Goal: Task Accomplishment & Management: Complete application form

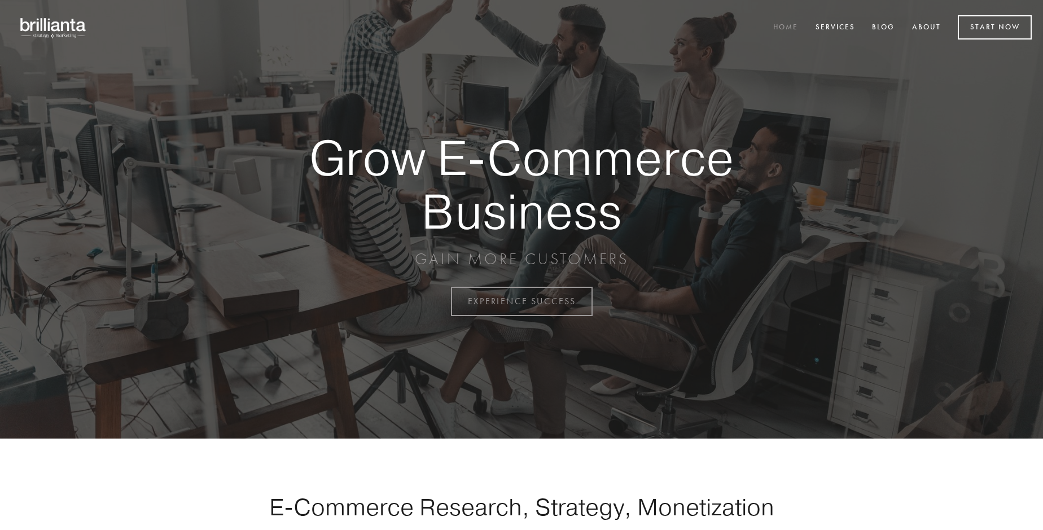
scroll to position [2957, 0]
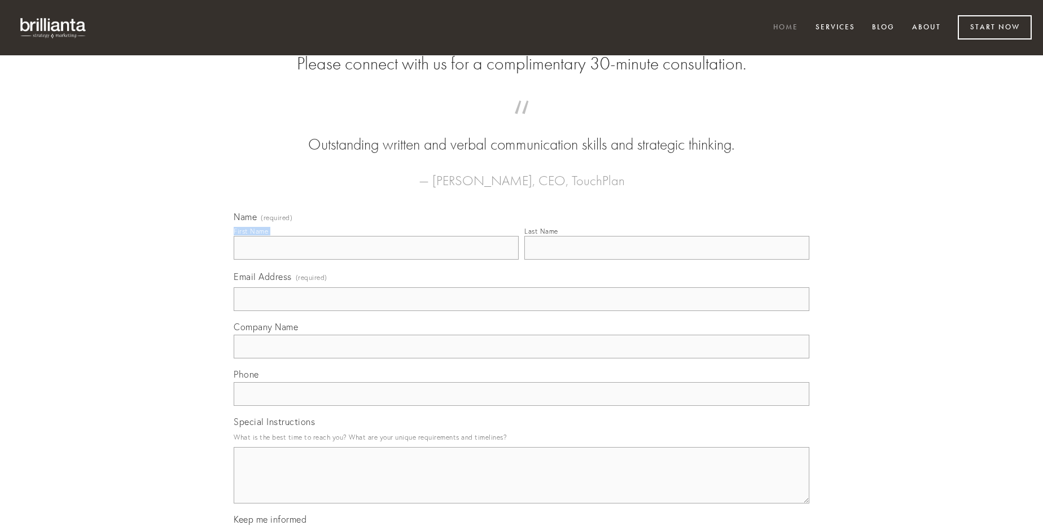
type input "[PERSON_NAME]"
click at [666, 259] on input "Last Name" at bounding box center [666, 248] width 285 height 24
type input "[PERSON_NAME]"
click at [521, 311] on input "Email Address (required)" at bounding box center [521, 299] width 575 height 24
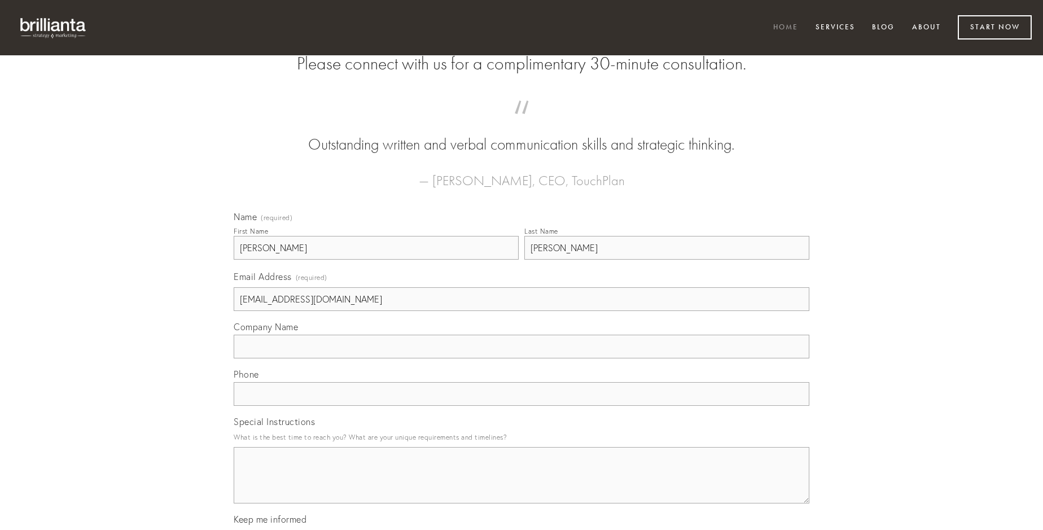
type input "[EMAIL_ADDRESS][DOMAIN_NAME]"
click at [521, 358] on input "Company Name" at bounding box center [521, 347] width 575 height 24
type input "aestivus"
click at [521, 406] on input "text" at bounding box center [521, 394] width 575 height 24
click at [521, 485] on textarea "Special Instructions" at bounding box center [521, 475] width 575 height 56
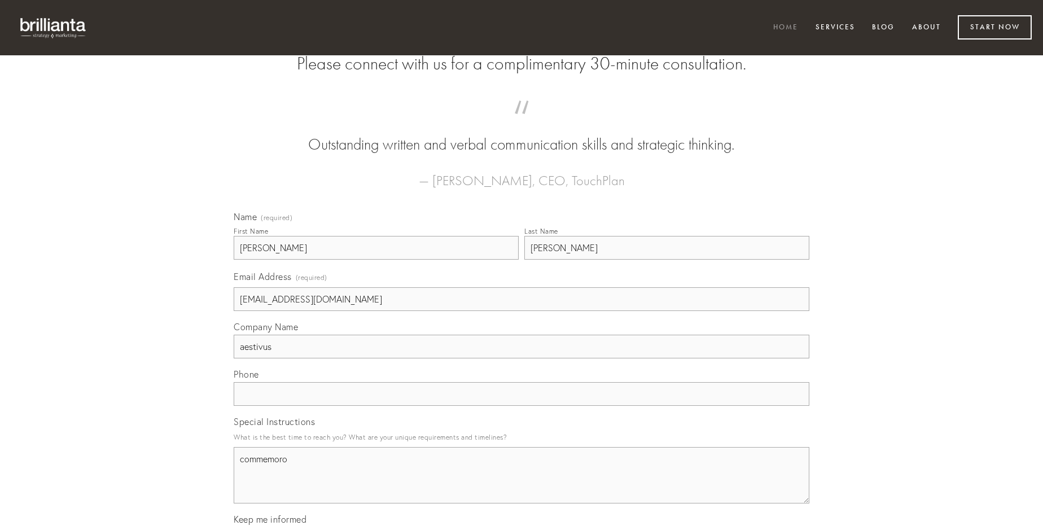
type textarea "commemoro"
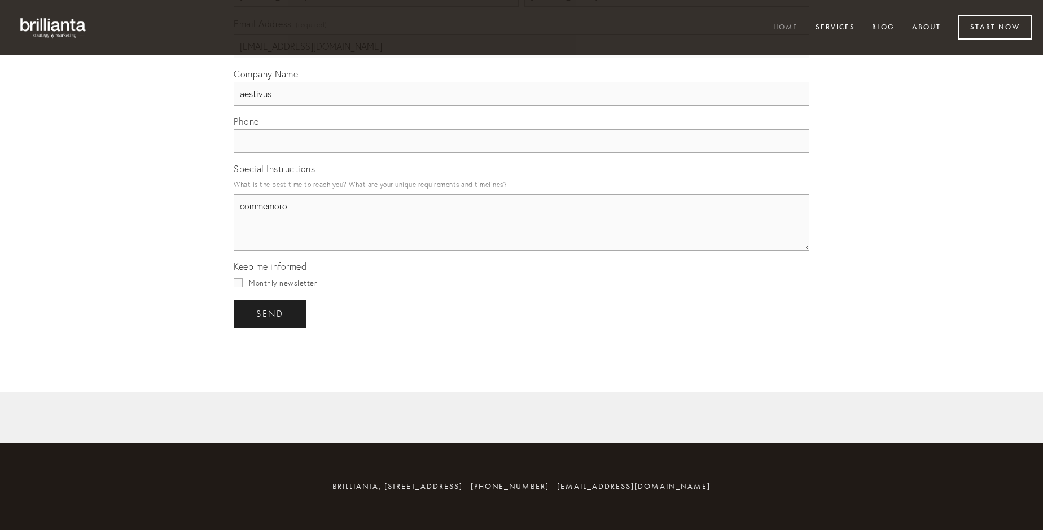
click at [271, 313] on span "send" at bounding box center [270, 314] width 28 height 10
